Goal: Find specific page/section: Find specific page/section

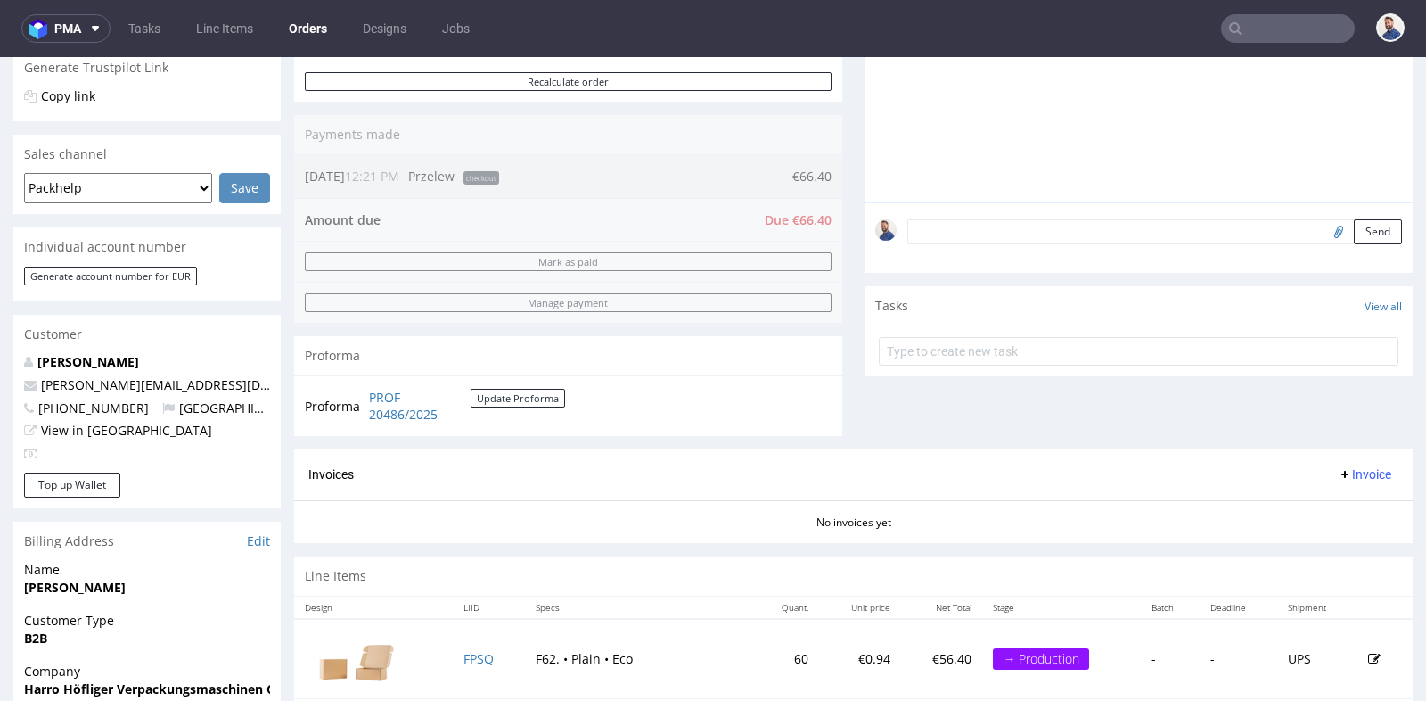
scroll to position [13, 0]
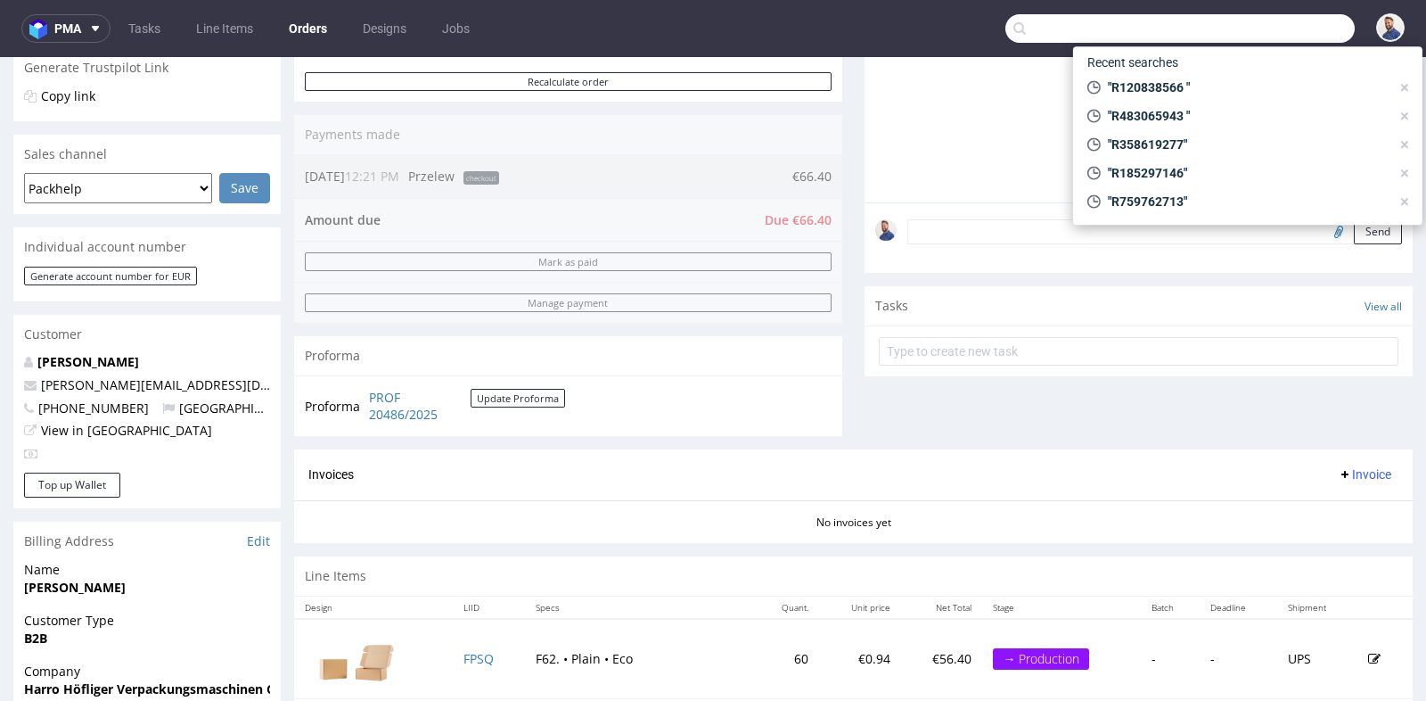
click at [1259, 27] on input "text" at bounding box center [1180, 28] width 349 height 29
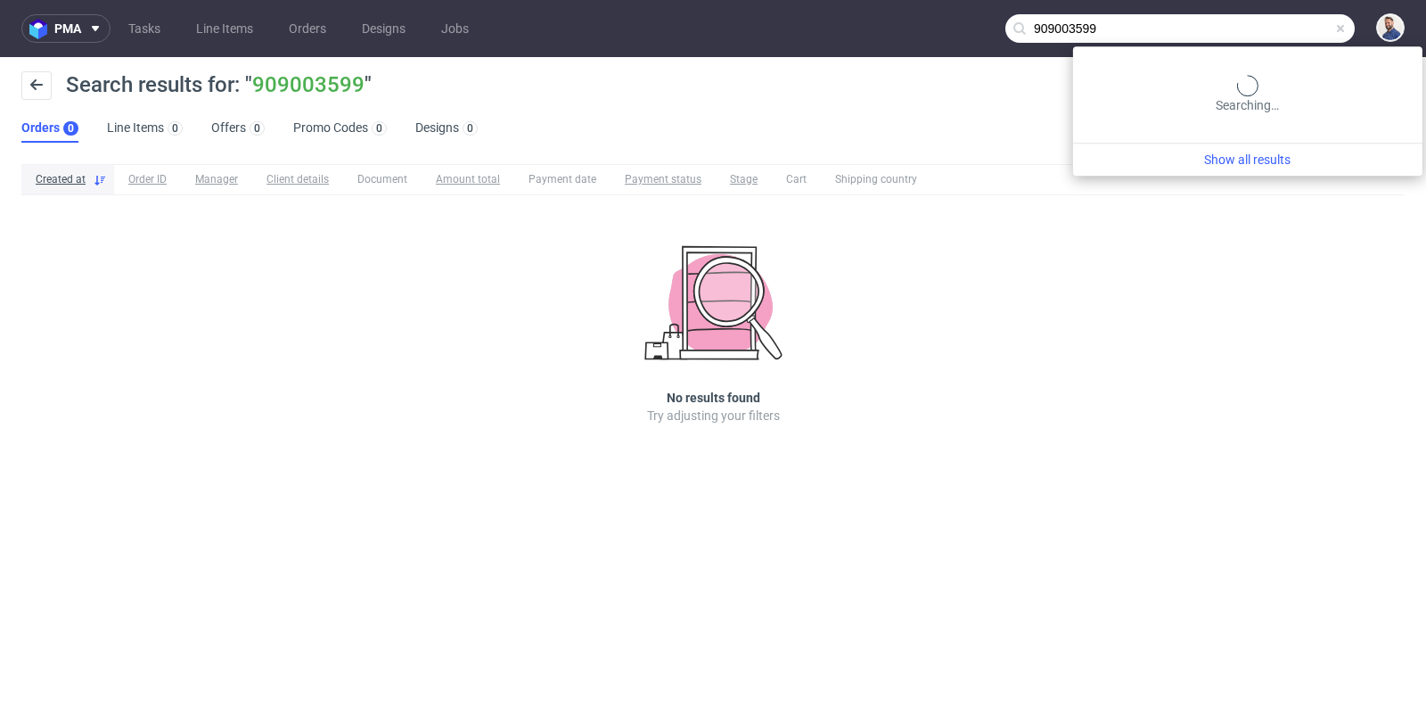
click at [1252, 31] on input "909003599" at bounding box center [1180, 28] width 349 height 29
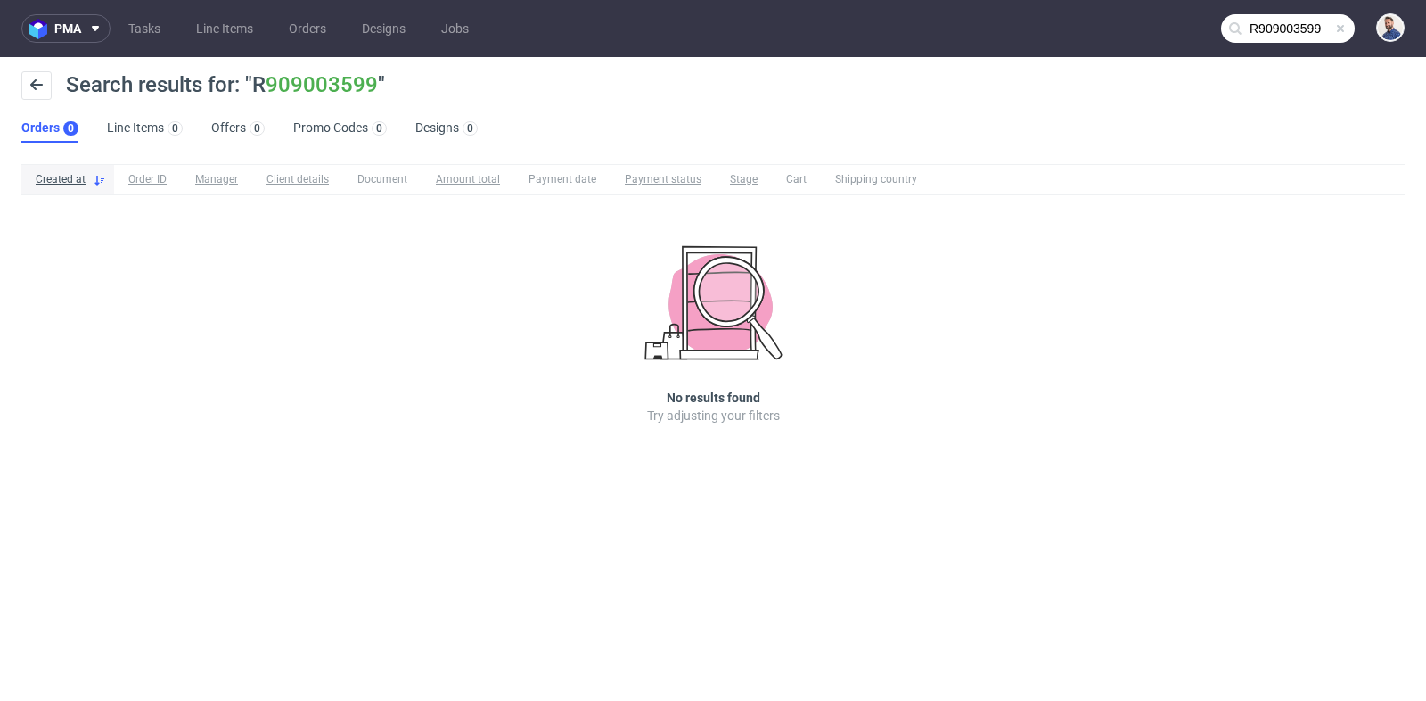
click at [1260, 27] on input "R909003599" at bounding box center [1288, 28] width 134 height 29
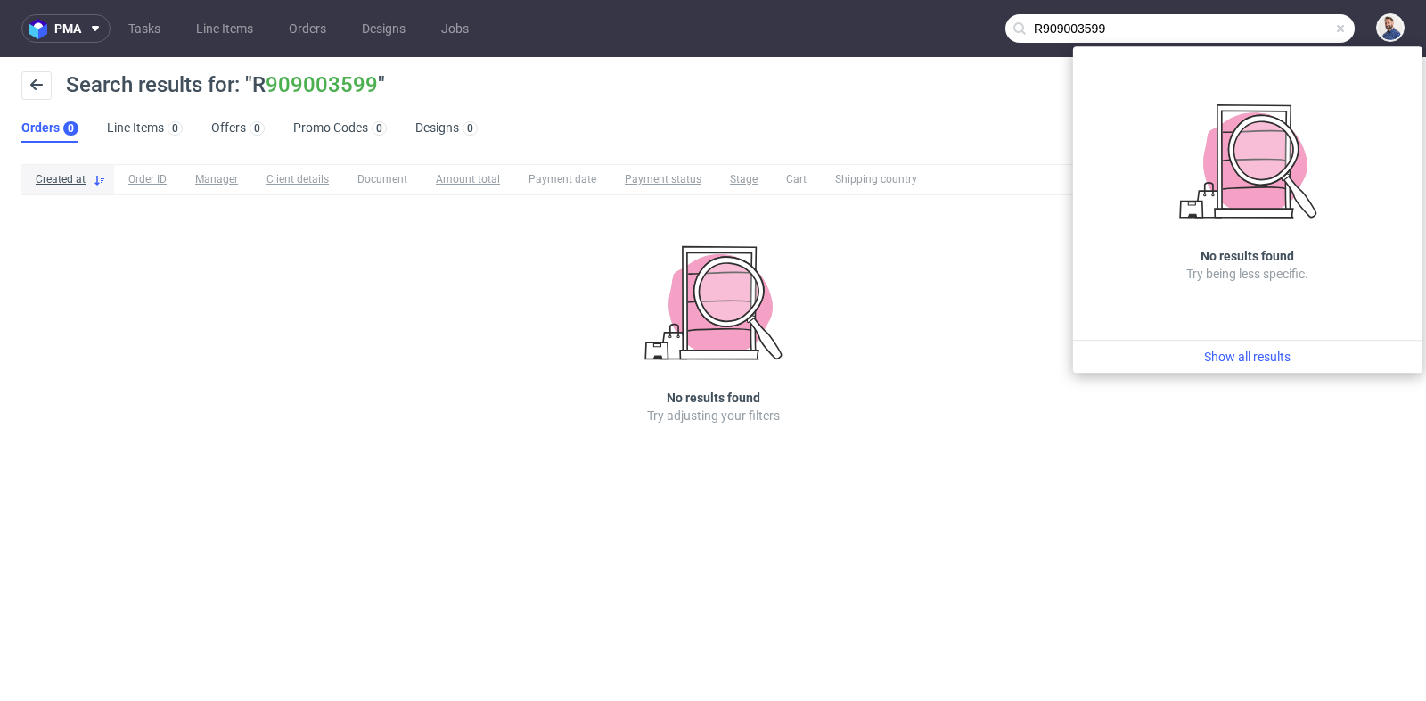
click at [1260, 27] on input "R909003599" at bounding box center [1180, 28] width 349 height 29
paste input "[PERSON_NAME][EMAIL_ADDRESS][DOMAIN_NAME]"
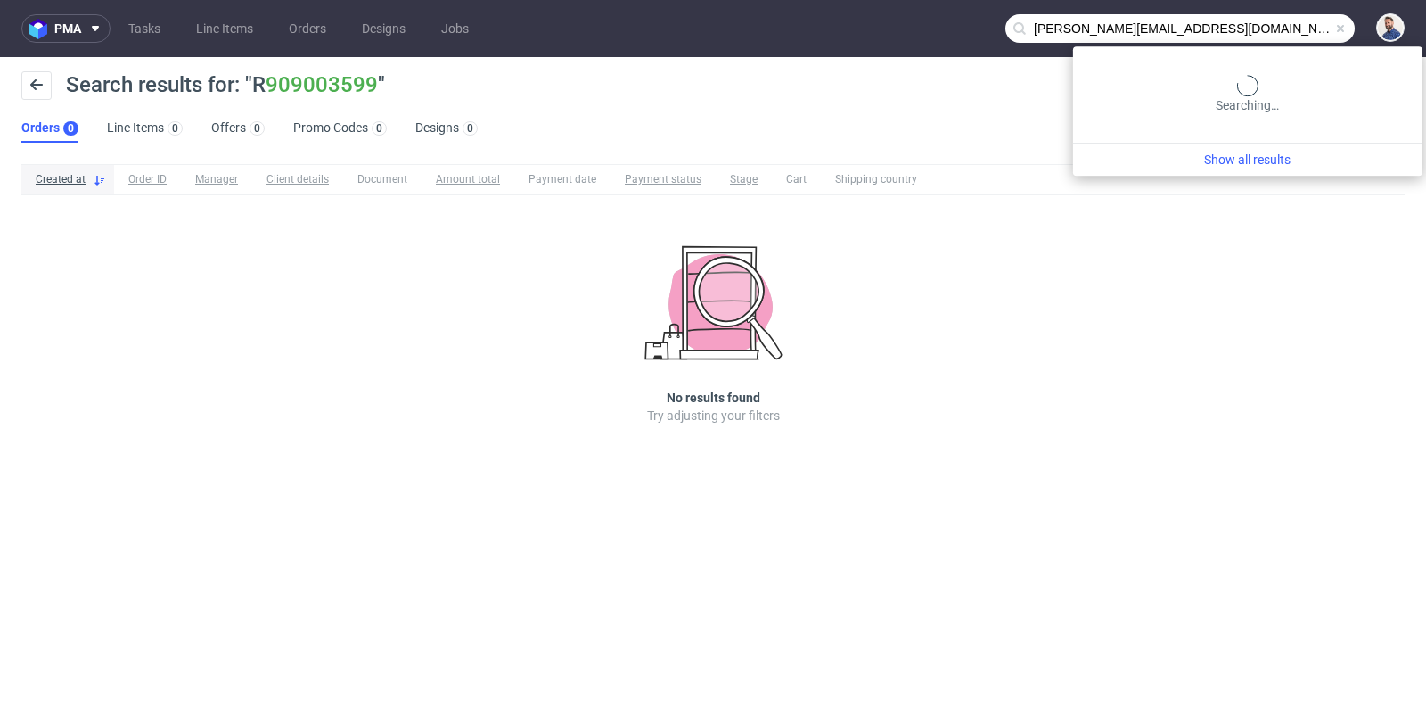
type input "[PERSON_NAME][EMAIL_ADDRESS][DOMAIN_NAME]"
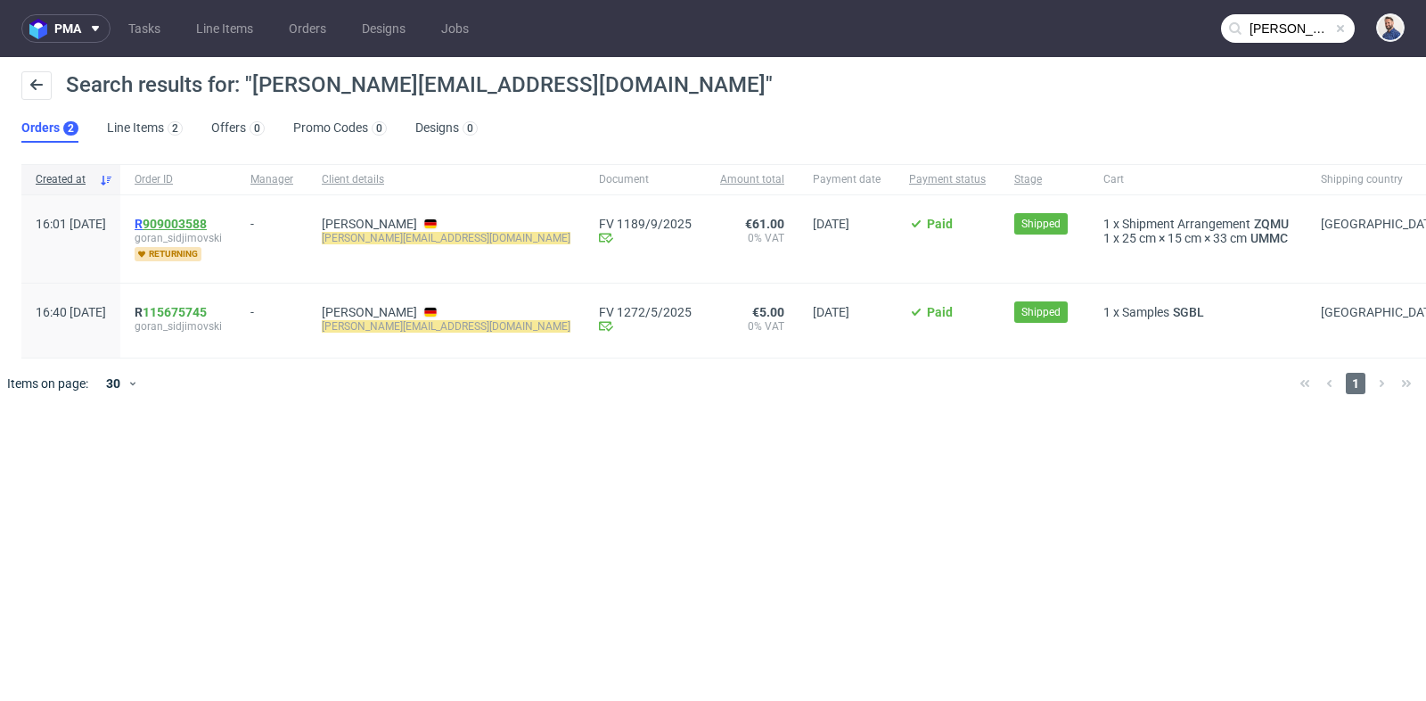
click at [207, 222] on link "909003588" at bounding box center [175, 224] width 64 height 14
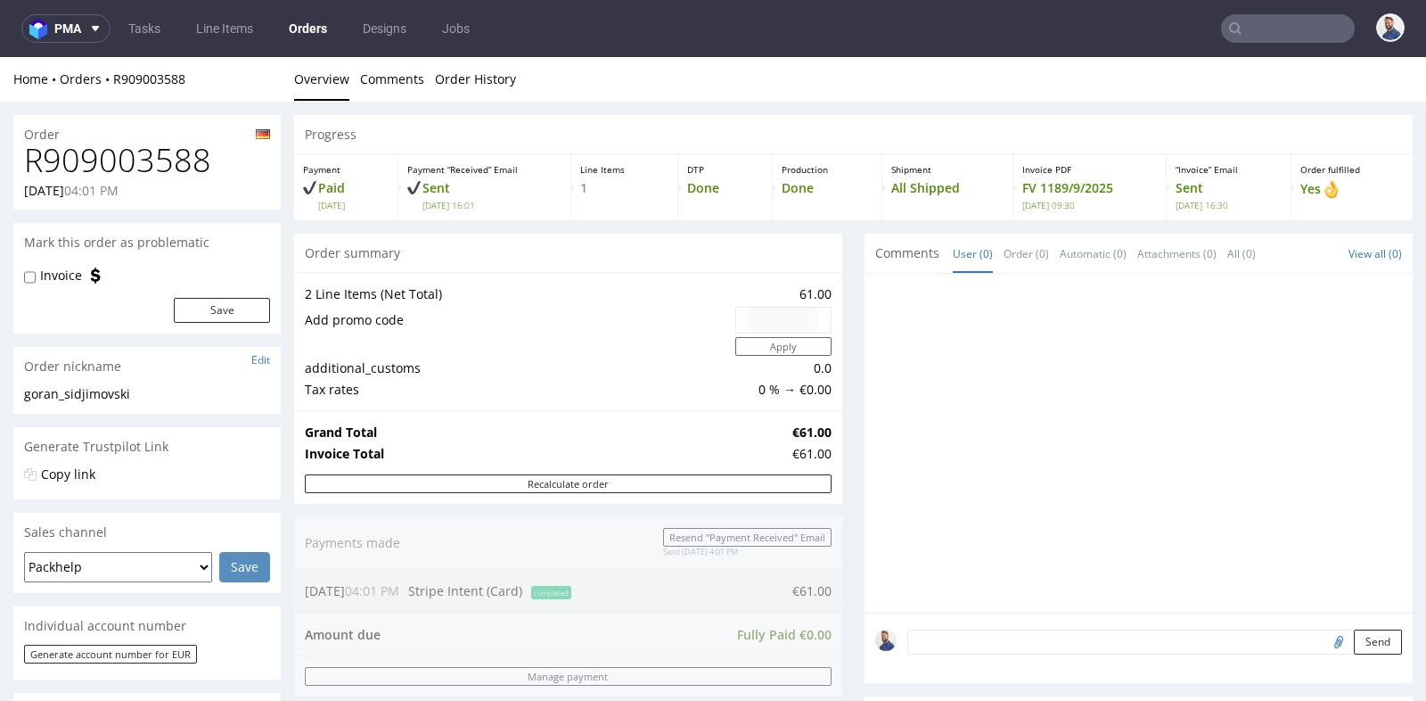
click at [841, 344] on div "Progress Payment Paid [DATE] Payment “Received” Email Sent [DATE] 16:01 Line It…" at bounding box center [853, 648] width 1119 height 1066
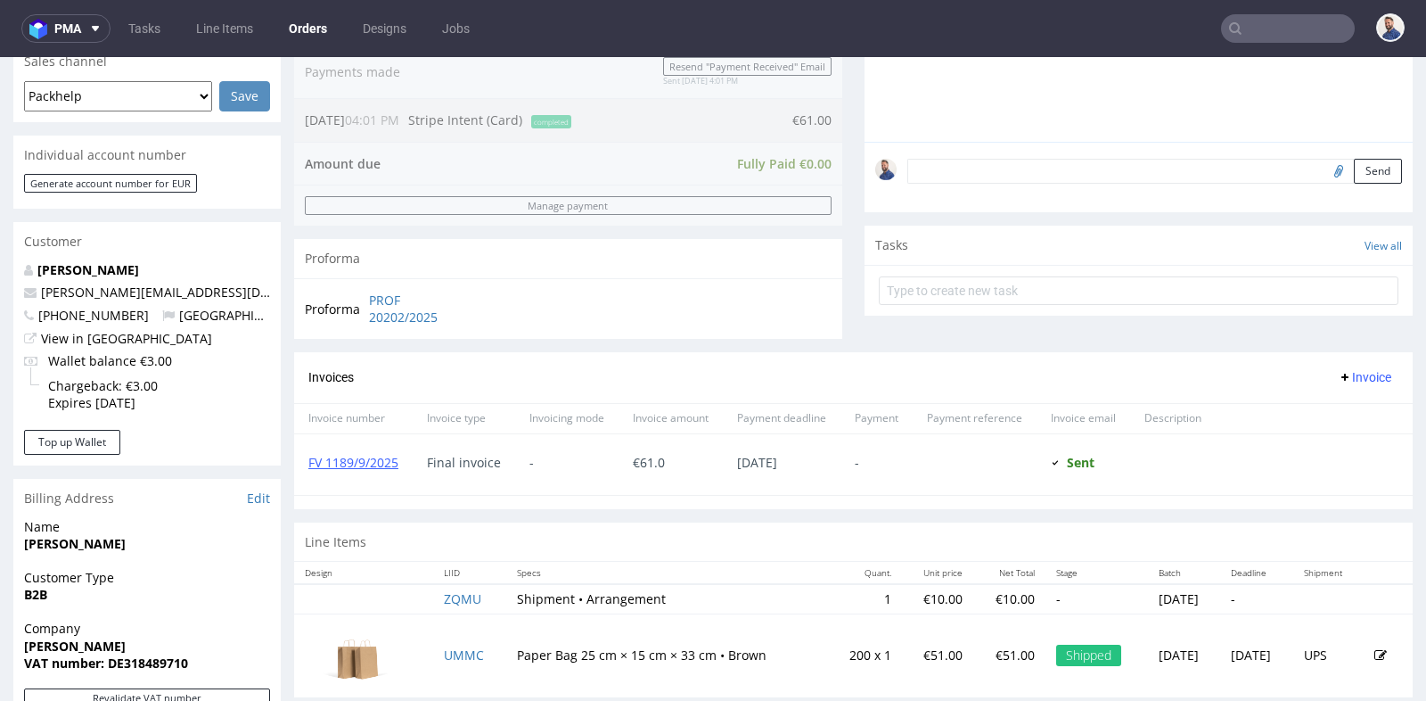
scroll to position [514, 0]
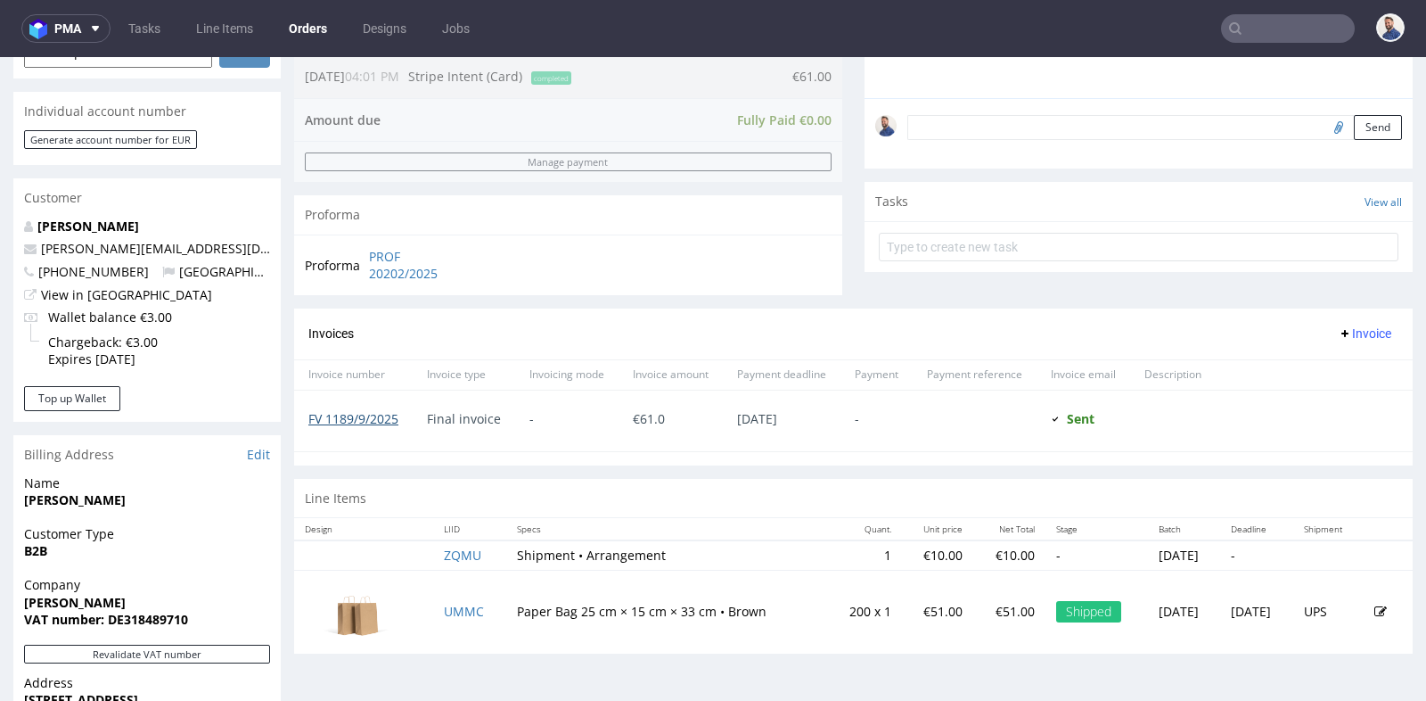
click at [376, 415] on link "FV 1189/9/2025" at bounding box center [353, 418] width 90 height 17
